Goal: Information Seeking & Learning: Learn about a topic

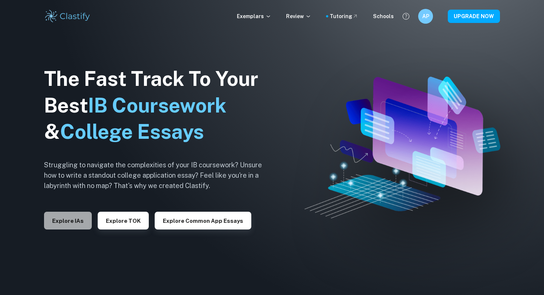
click at [66, 218] on button "Explore IAs" at bounding box center [68, 221] width 48 height 18
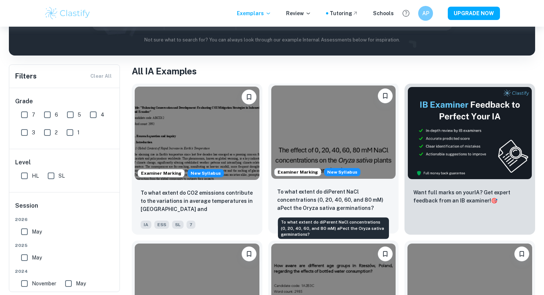
scroll to position [120, 0]
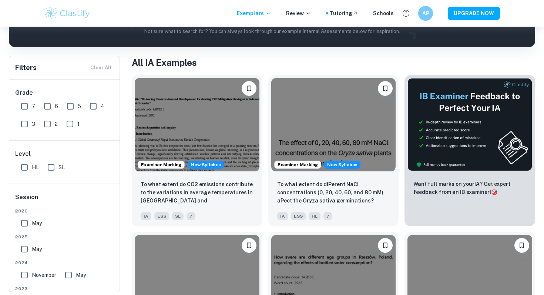
click at [24, 107] on input "7" at bounding box center [24, 106] width 15 height 15
checkbox input "true"
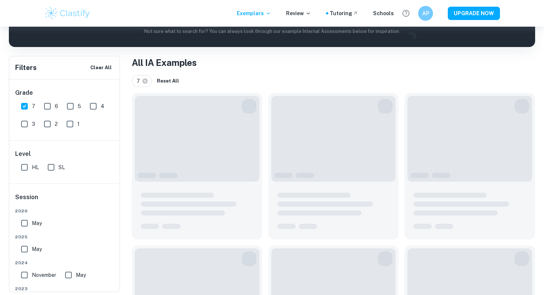
click at [48, 107] on input "6" at bounding box center [47, 106] width 15 height 15
checkbox input "true"
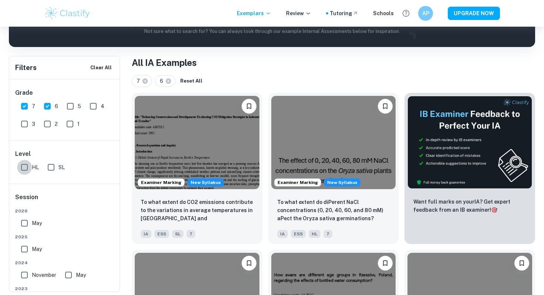
click at [22, 168] on input "HL" at bounding box center [24, 167] width 15 height 15
checkbox input "true"
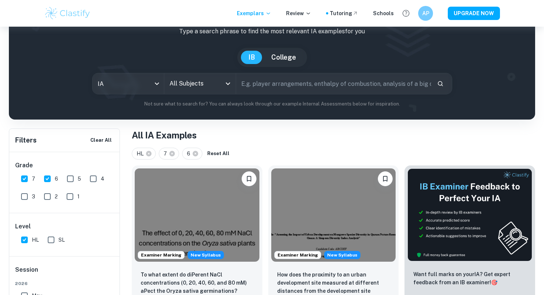
scroll to position [39, 0]
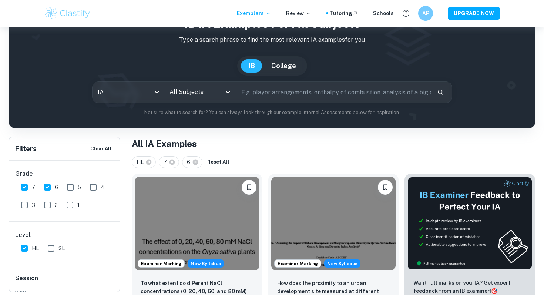
click at [183, 84] on div "All Subjects" at bounding box center [199, 92] width 71 height 21
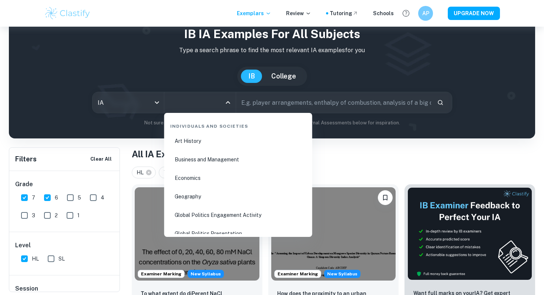
scroll to position [888, 0]
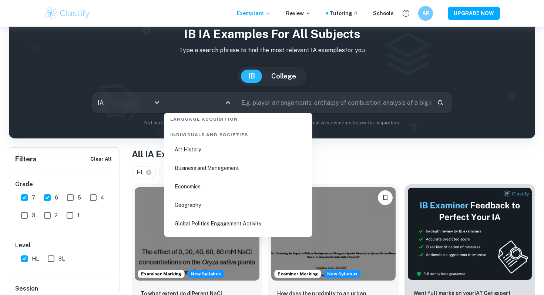
click at [195, 171] on li "Business and Management" at bounding box center [238, 168] width 142 height 17
type input "Business and Management"
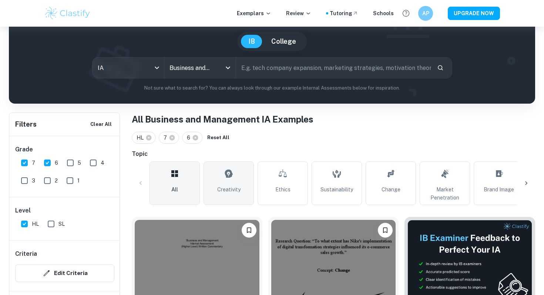
scroll to position [77, 0]
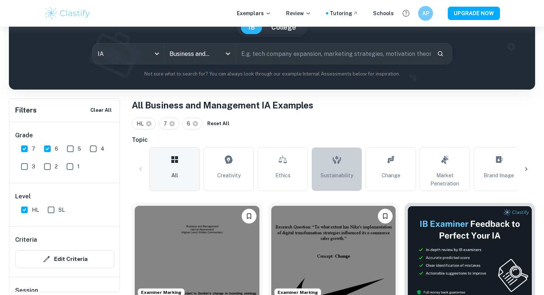
click at [337, 170] on link "Sustainability" at bounding box center [337, 169] width 50 height 44
type input "Sustainability"
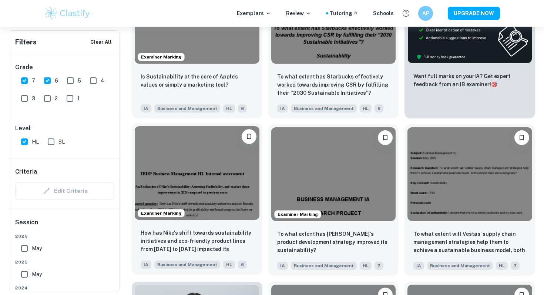
scroll to position [329, 0]
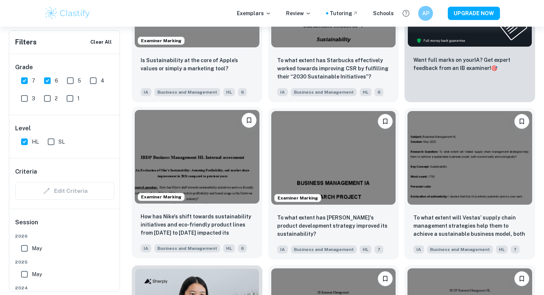
click at [185, 158] on img at bounding box center [197, 156] width 125 height 93
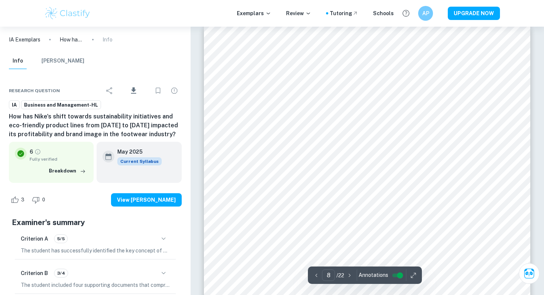
scroll to position [3131, 0]
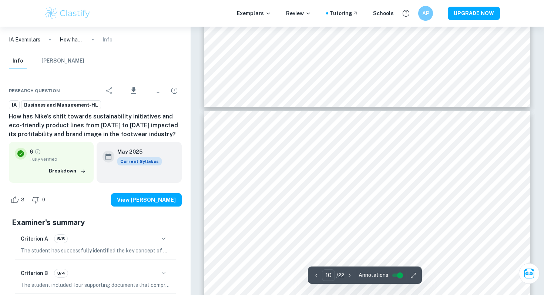
type input "11"
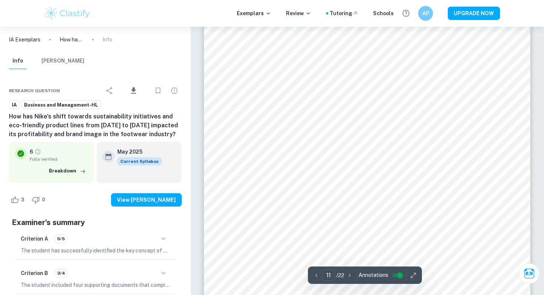
scroll to position [4455, 0]
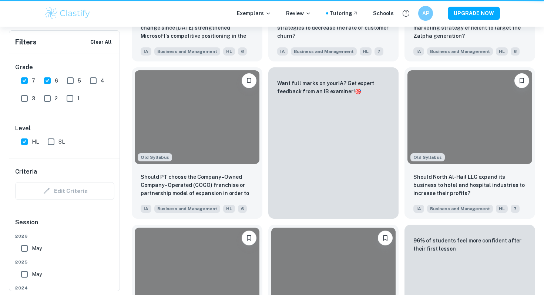
scroll to position [329, 0]
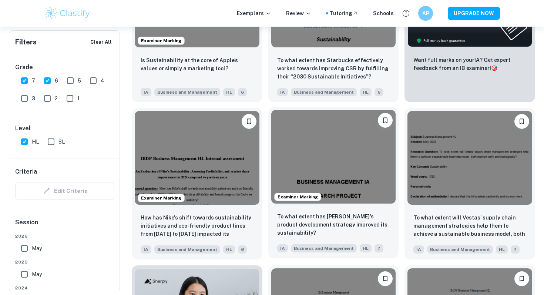
click at [303, 143] on img at bounding box center [333, 156] width 125 height 93
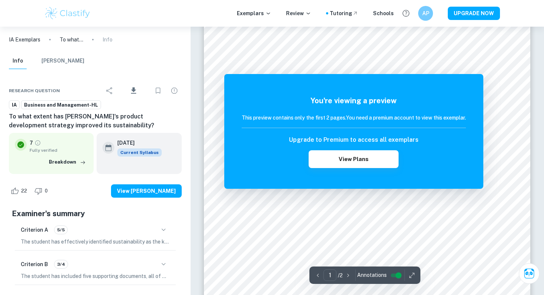
scroll to position [118, 0]
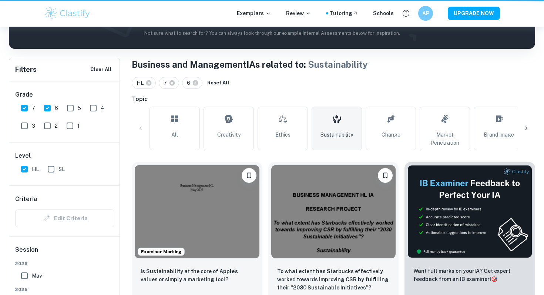
scroll to position [329, 0]
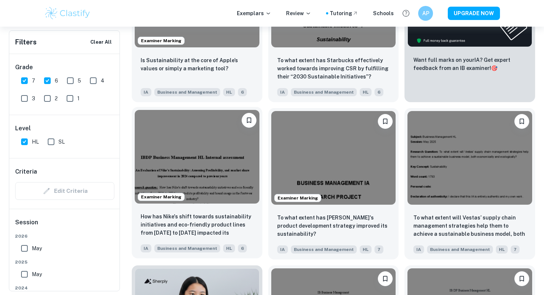
click at [203, 152] on img at bounding box center [197, 156] width 125 height 93
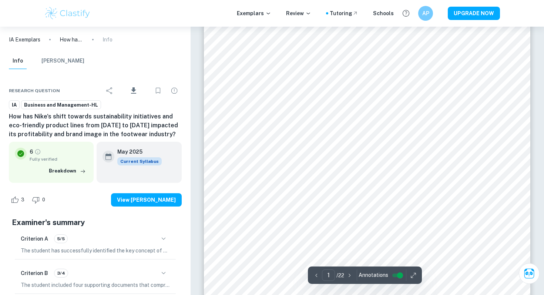
scroll to position [39, 0]
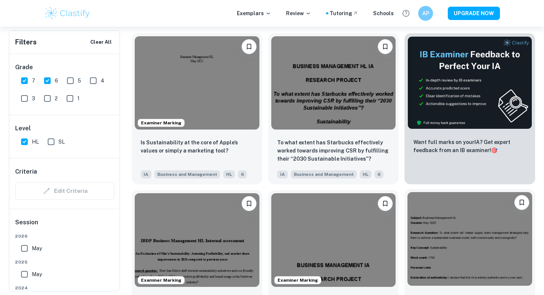
scroll to position [245, 0]
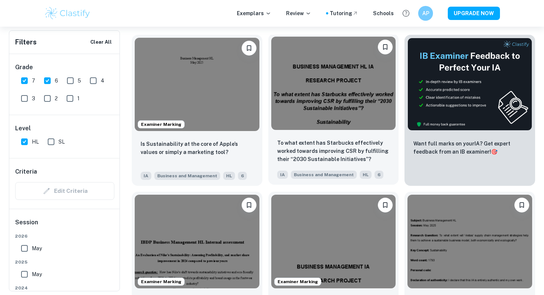
click at [303, 97] on img at bounding box center [333, 83] width 125 height 93
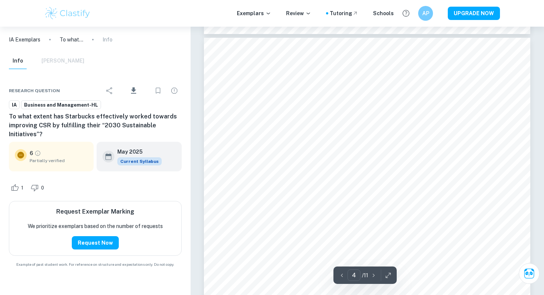
scroll to position [1497, 0]
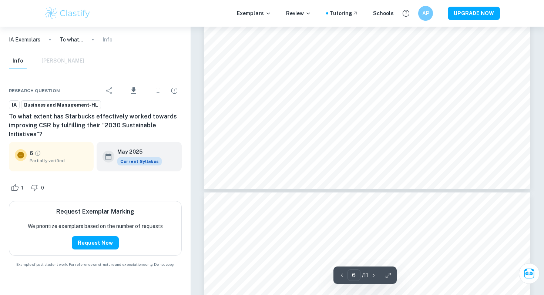
type input "5"
